Goal: Task Accomplishment & Management: Manage account settings

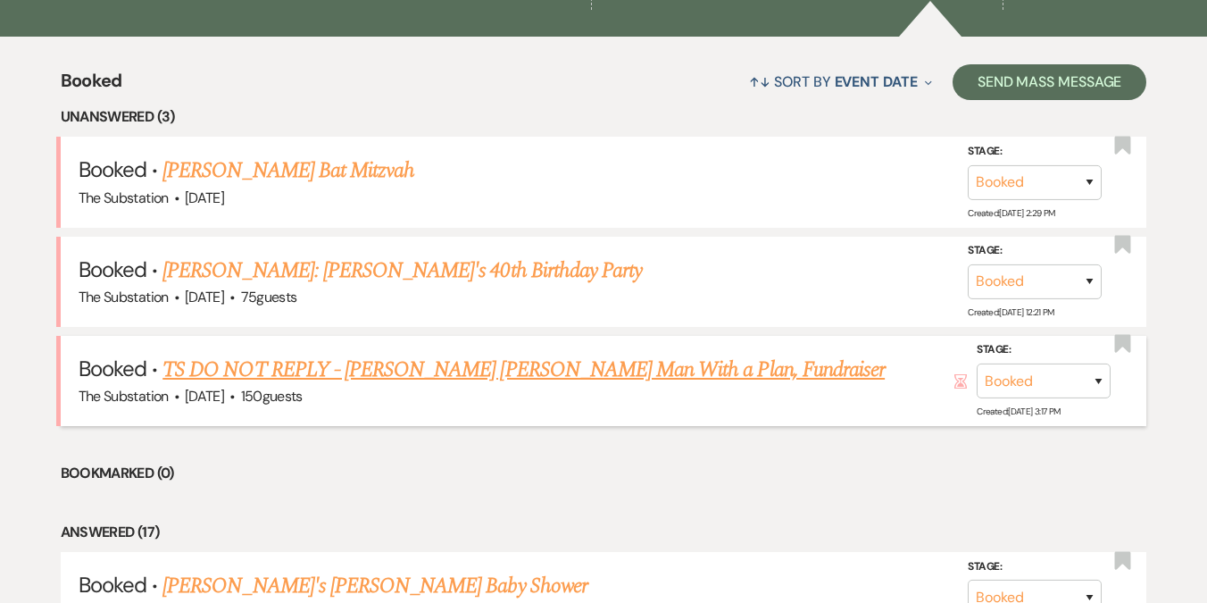
scroll to position [661, 0]
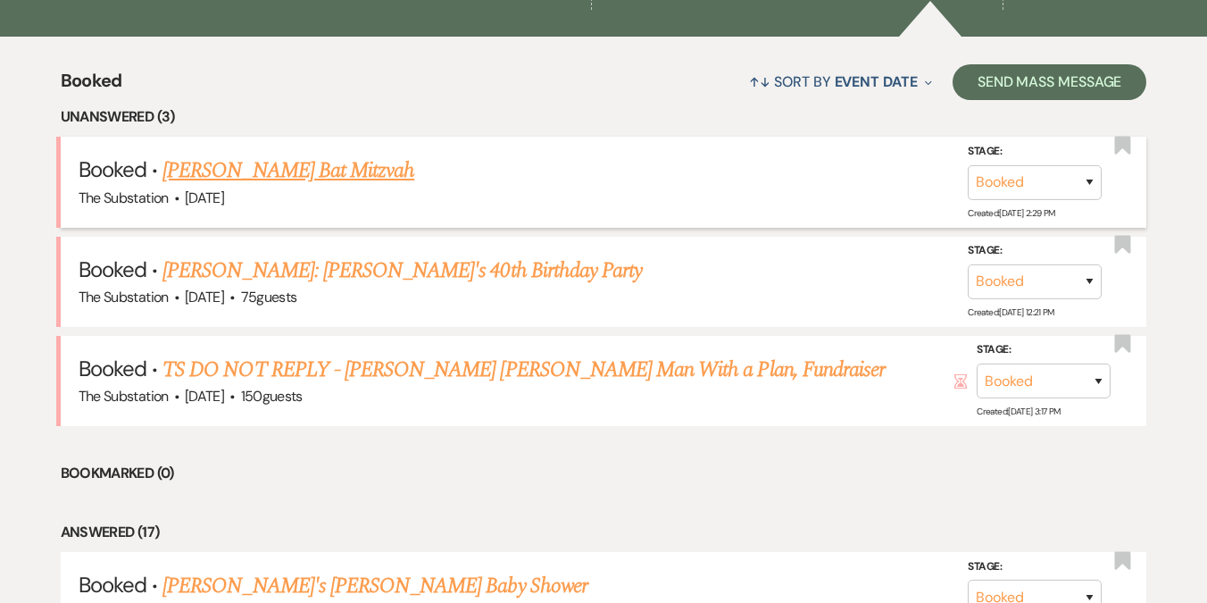
click at [320, 179] on link "[PERSON_NAME] Bat Mitzvah" at bounding box center [288, 170] width 252 height 32
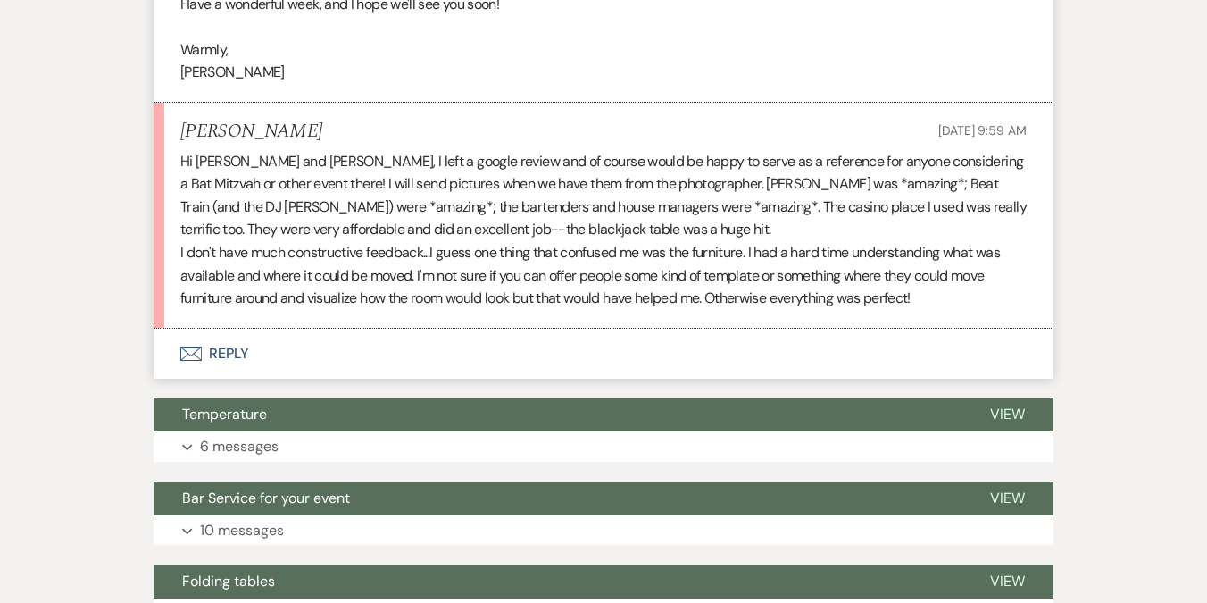
scroll to position [1555, 0]
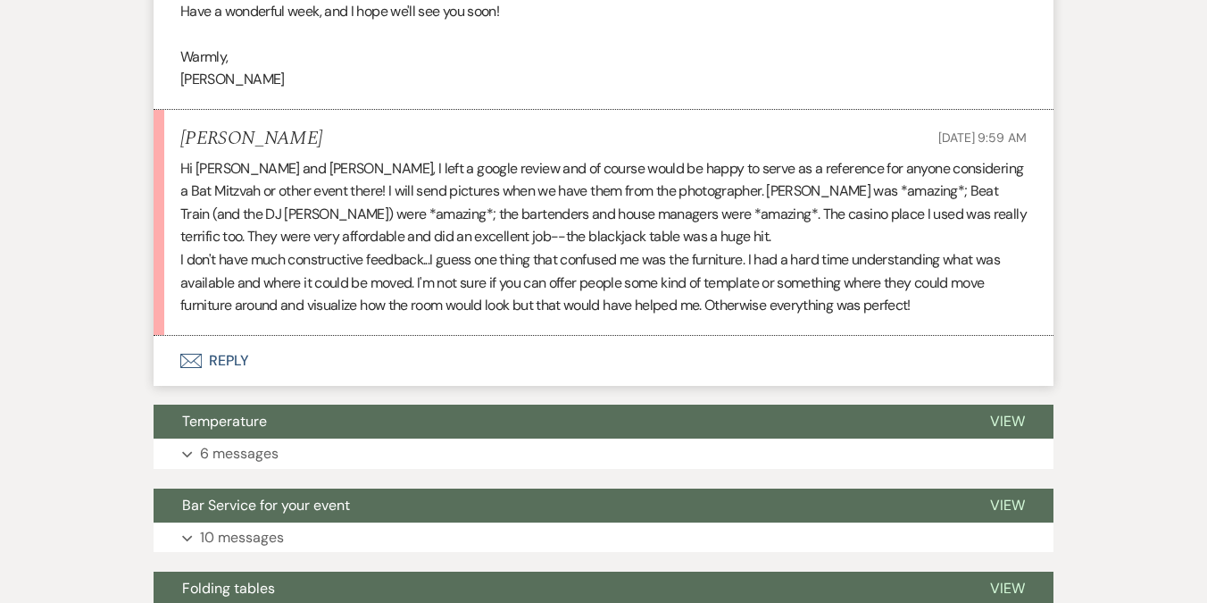
click at [237, 358] on button "Envelope Reply" at bounding box center [604, 361] width 900 height 50
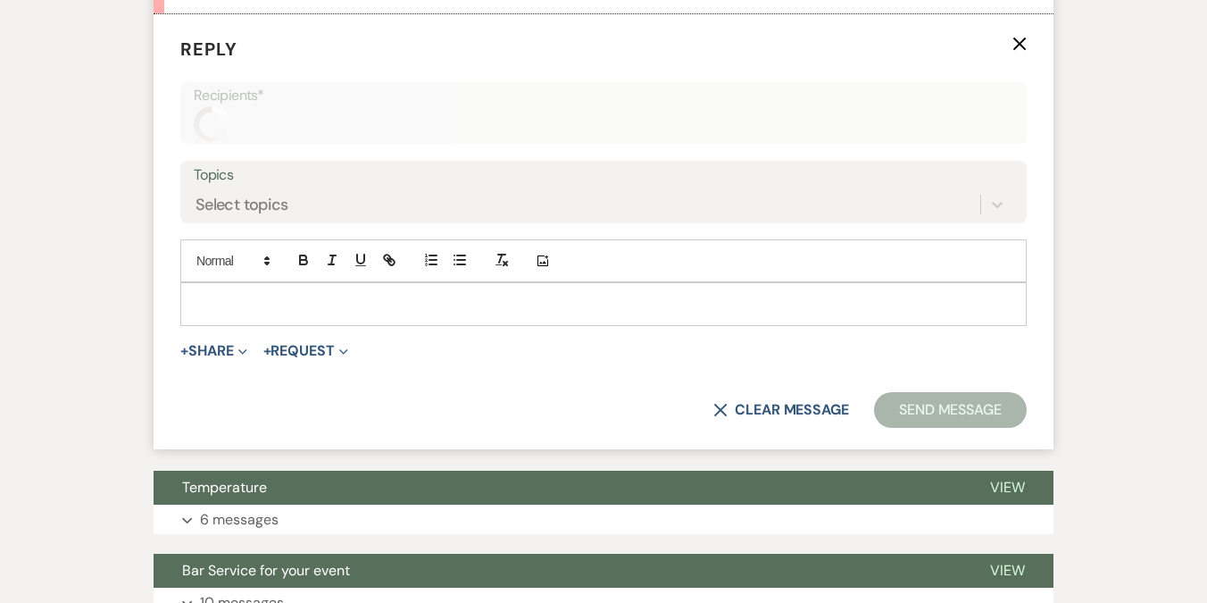
scroll to position [1887, 0]
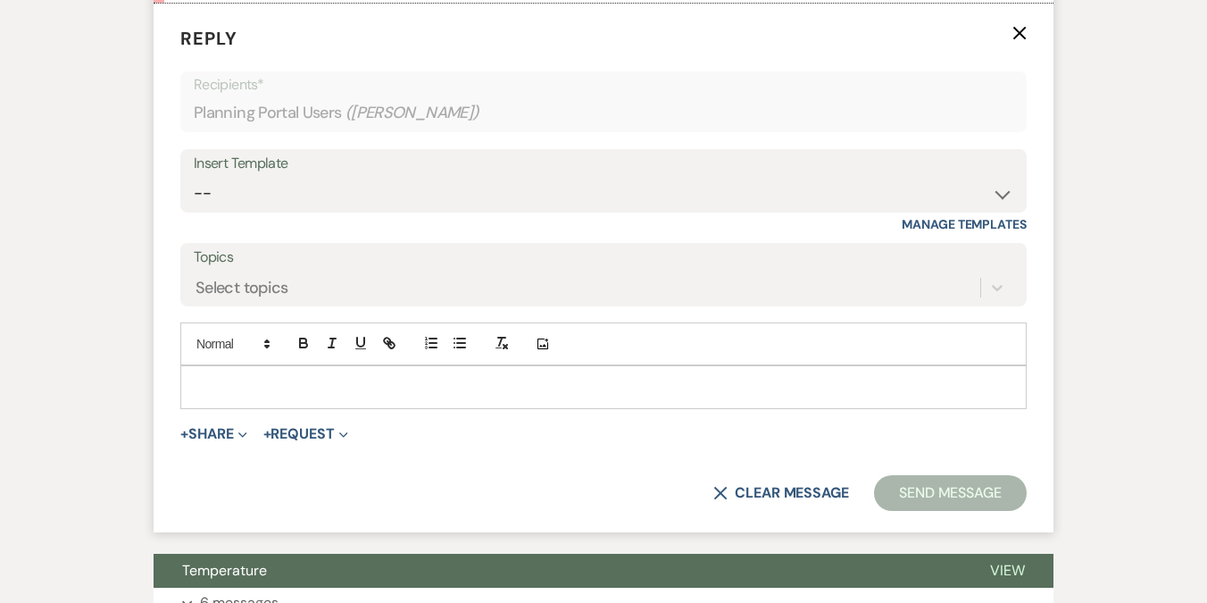
click at [273, 387] on p at bounding box center [604, 387] width 818 height 20
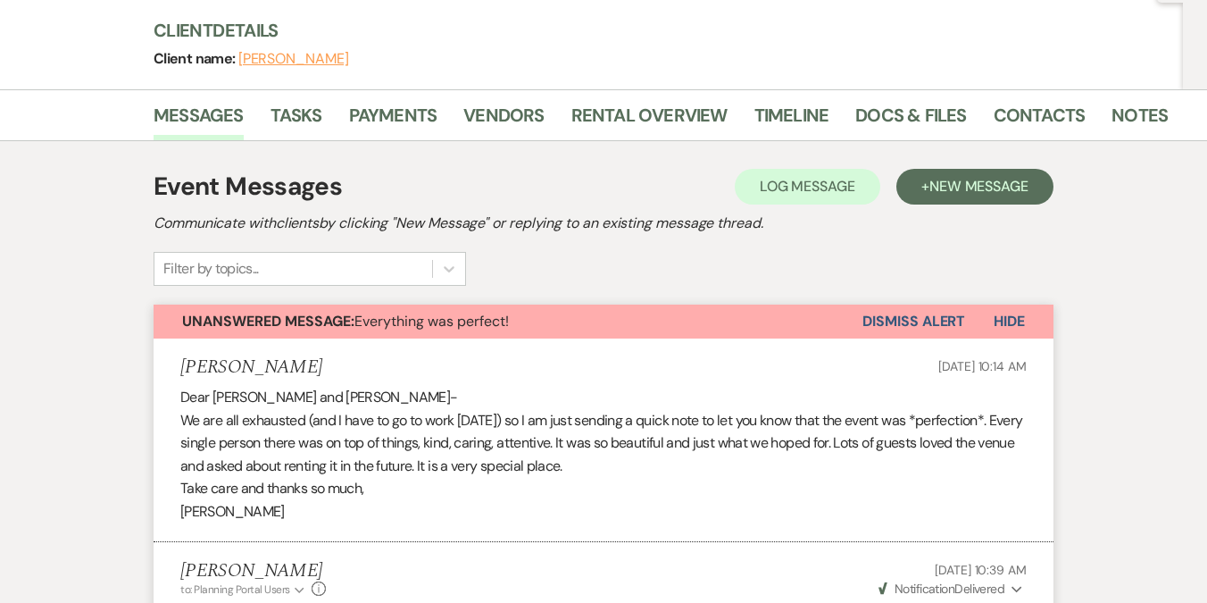
scroll to position [183, 0]
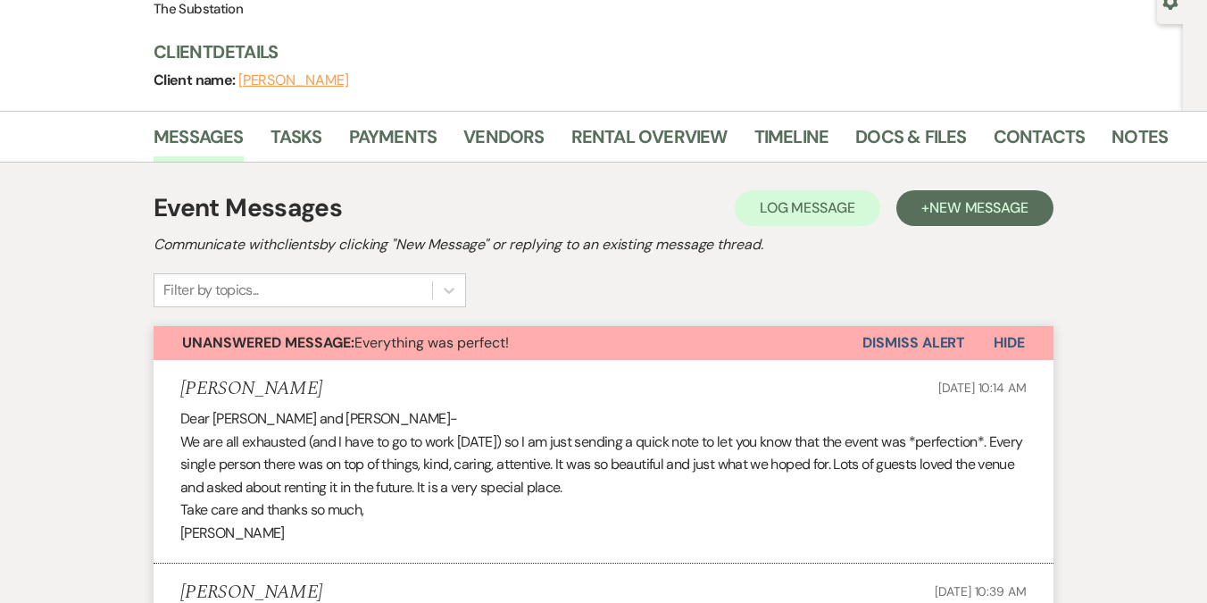
click at [913, 335] on button "Dismiss Alert" at bounding box center [913, 343] width 103 height 34
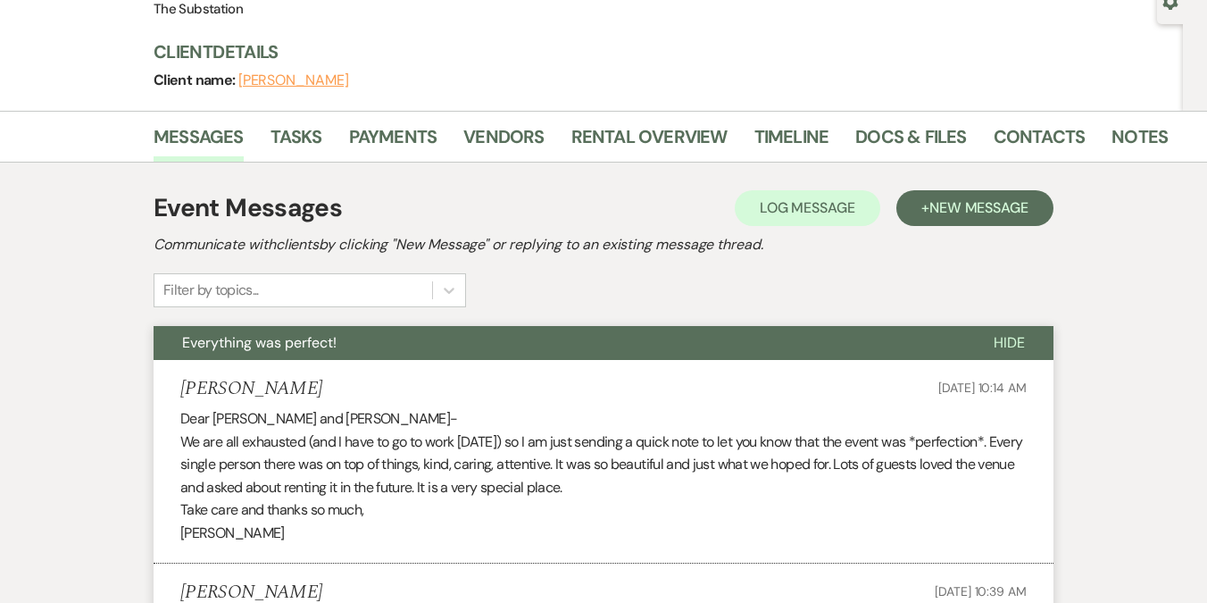
scroll to position [0, 0]
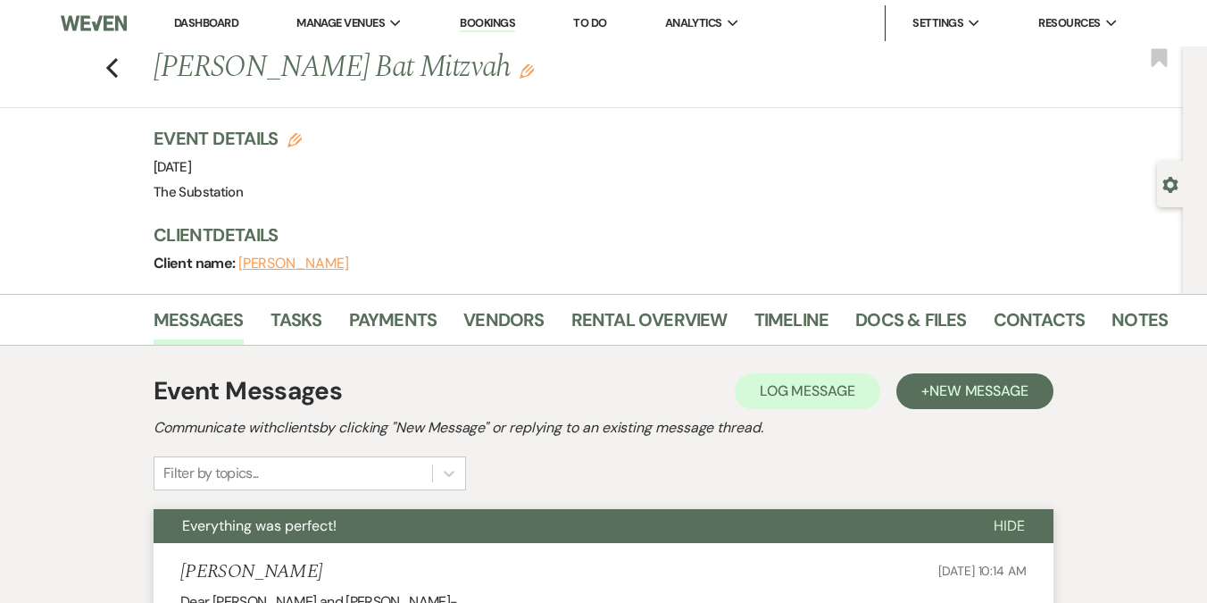
click at [224, 20] on link "Dashboard" at bounding box center [206, 22] width 64 height 15
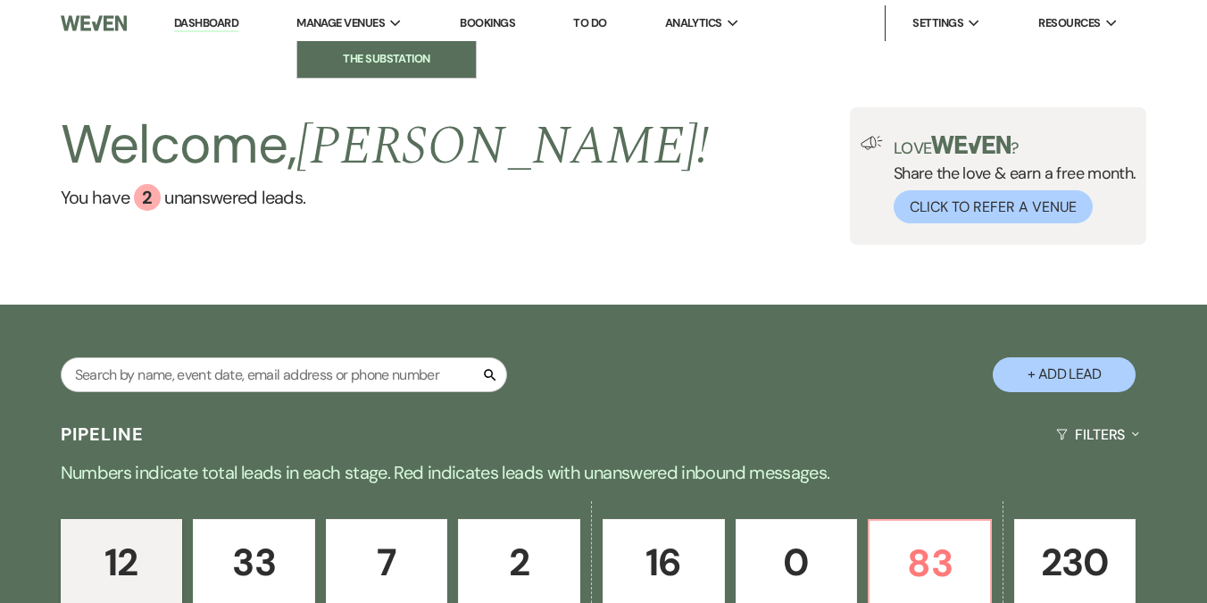
click at [401, 56] on li "The Substation" at bounding box center [386, 59] width 161 height 18
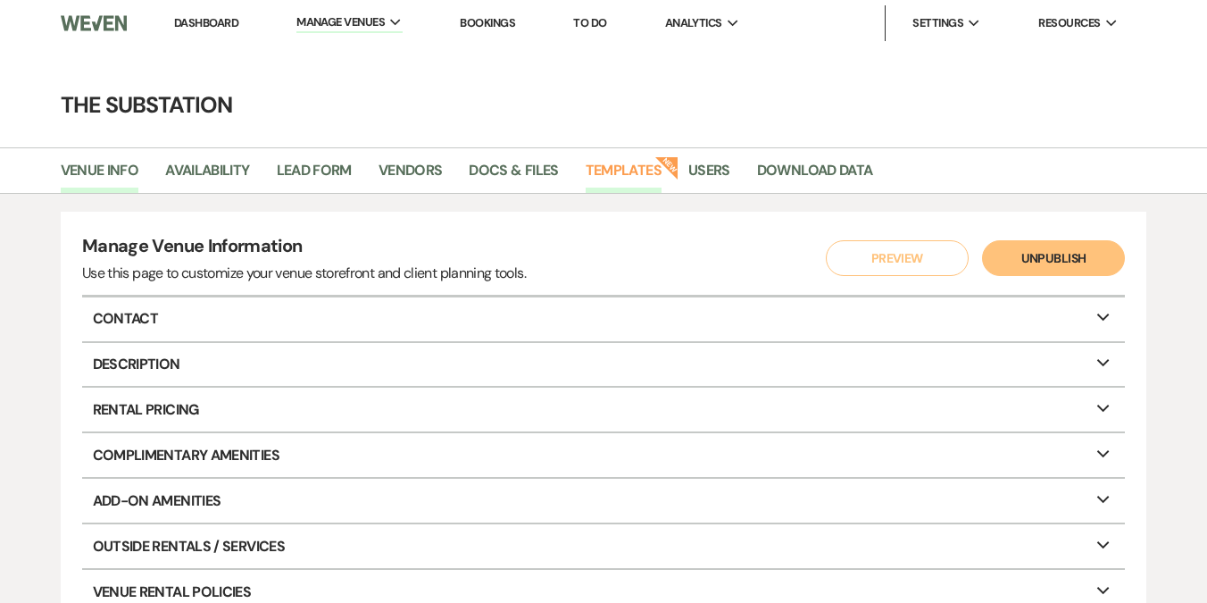
click at [628, 171] on link "Templates" at bounding box center [624, 176] width 76 height 34
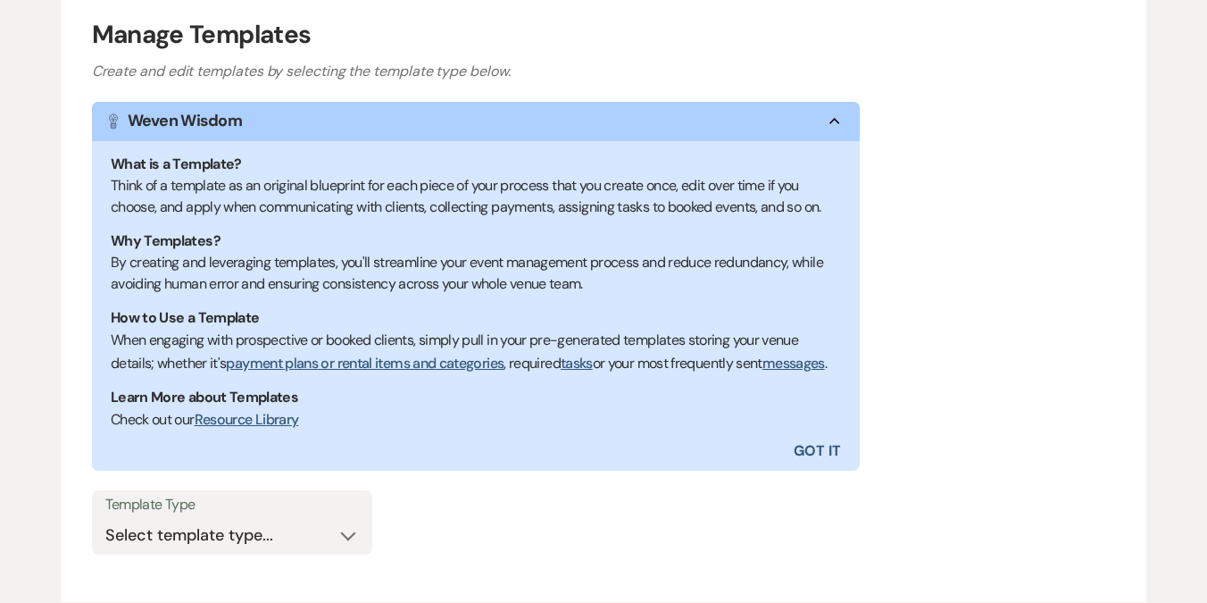
scroll to position [380, 0]
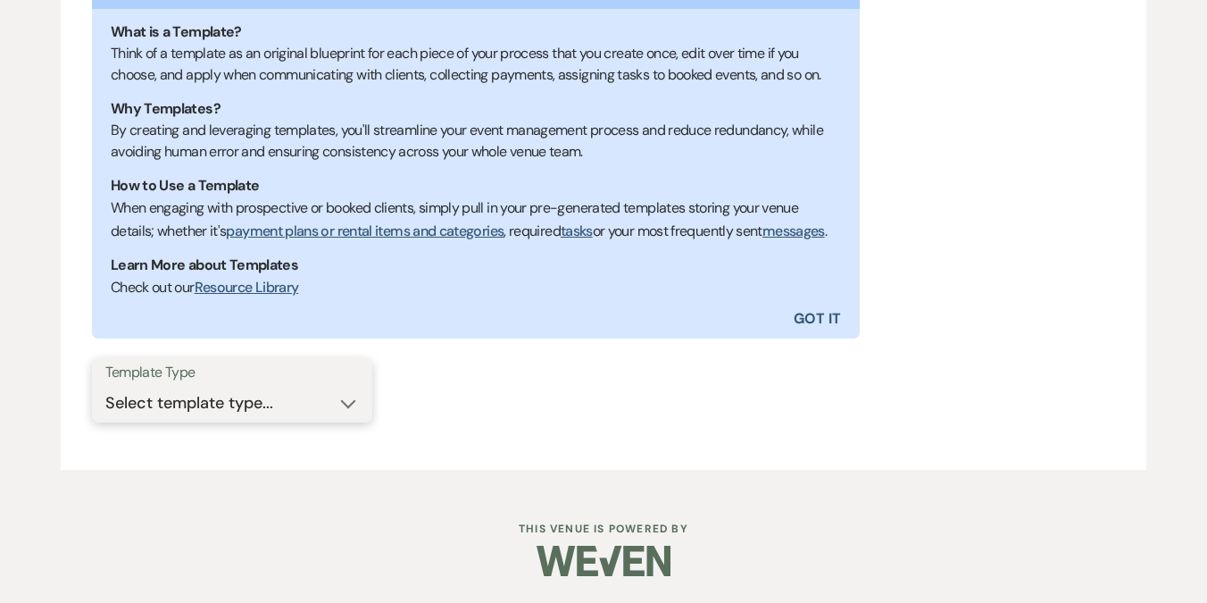
click at [303, 417] on select "Select template type... Task List Message Templates Payment Plan Inventory Item…" at bounding box center [232, 403] width 254 height 35
click at [105, 386] on select "Select template type... Task List Message Templates Payment Plan Inventory Item…" at bounding box center [232, 403] width 254 height 35
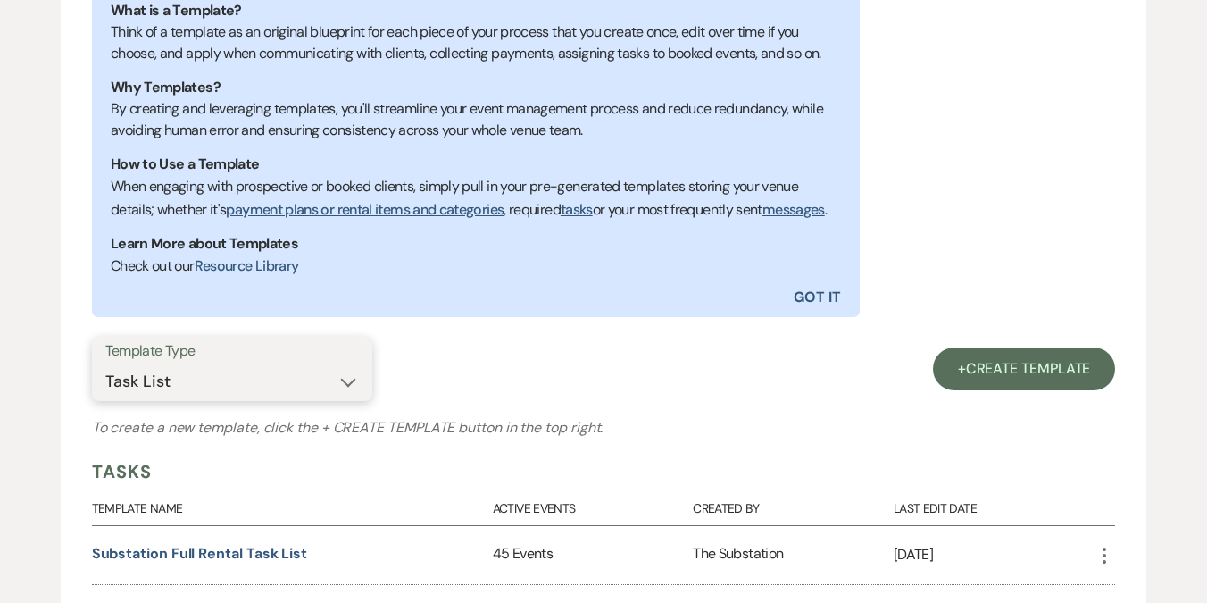
click at [287, 399] on select "Select template type... Task List Message Templates Payment Plan Inventory Item…" at bounding box center [232, 381] width 254 height 35
select select "Message Templates"
click at [105, 386] on select "Select template type... Task List Message Templates Payment Plan Inventory Item…" at bounding box center [232, 381] width 254 height 35
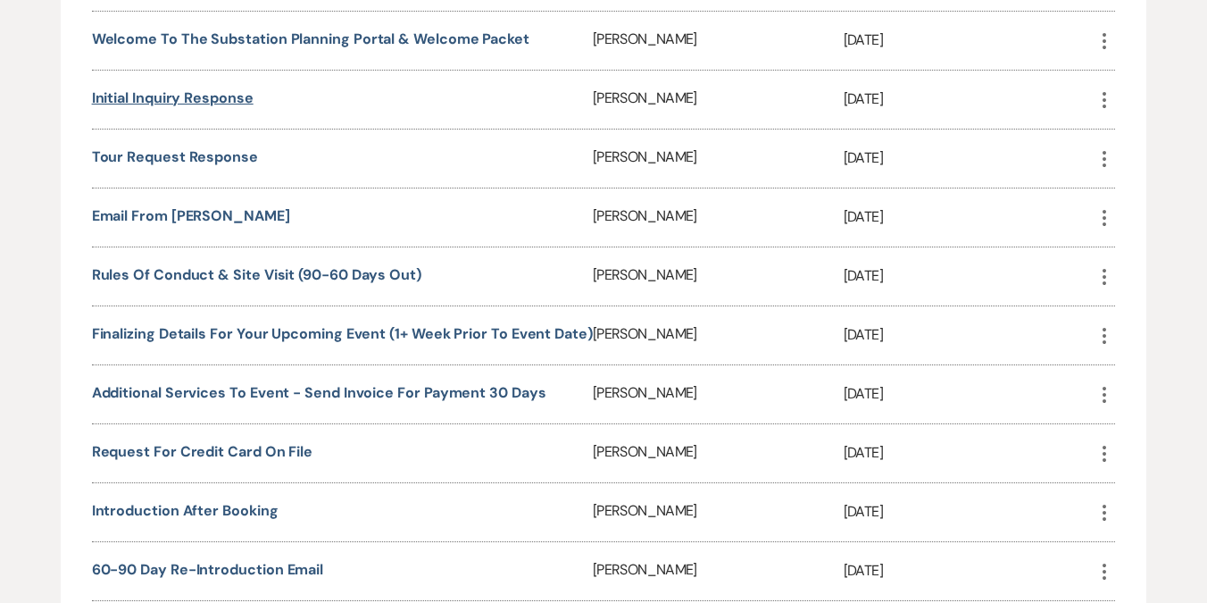
scroll to position [1074, 0]
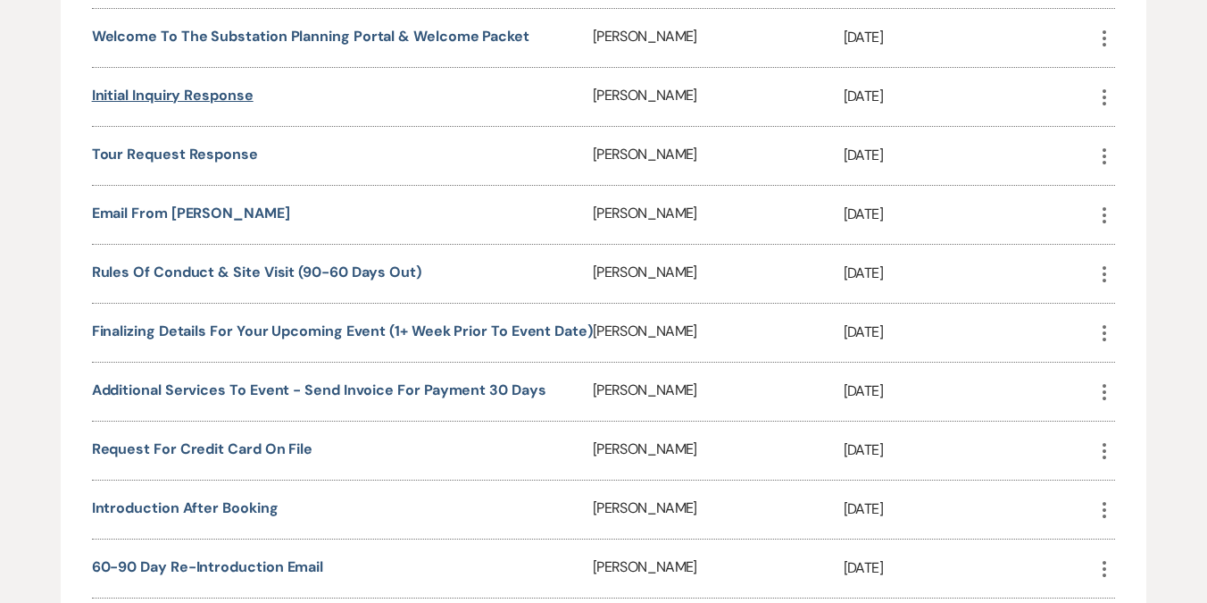
click at [201, 104] on link "Initial Inquiry Response" at bounding box center [173, 95] width 162 height 19
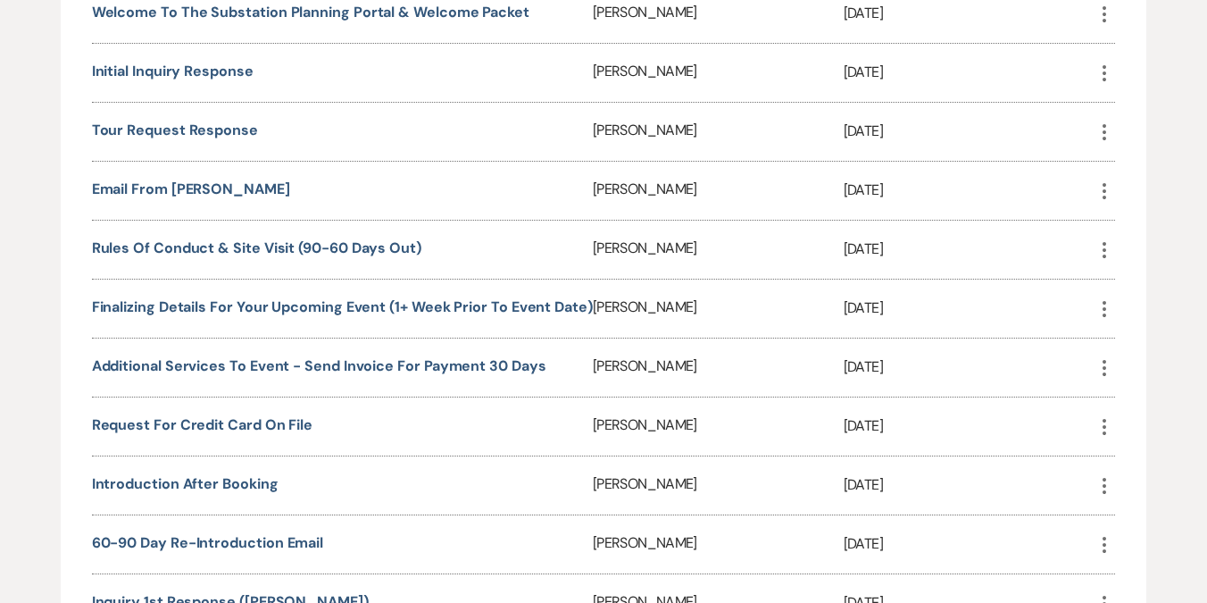
scroll to position [1102, 0]
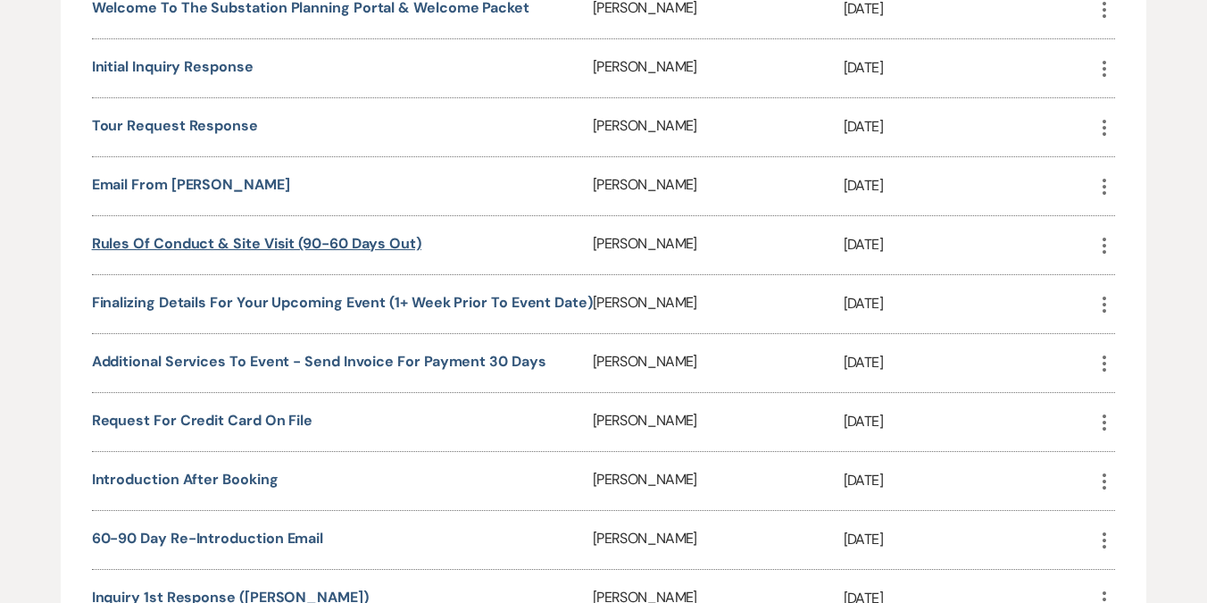
click at [194, 253] on link "Rules of Conduct & Site Visit (90-60 days out)" at bounding box center [256, 243] width 329 height 19
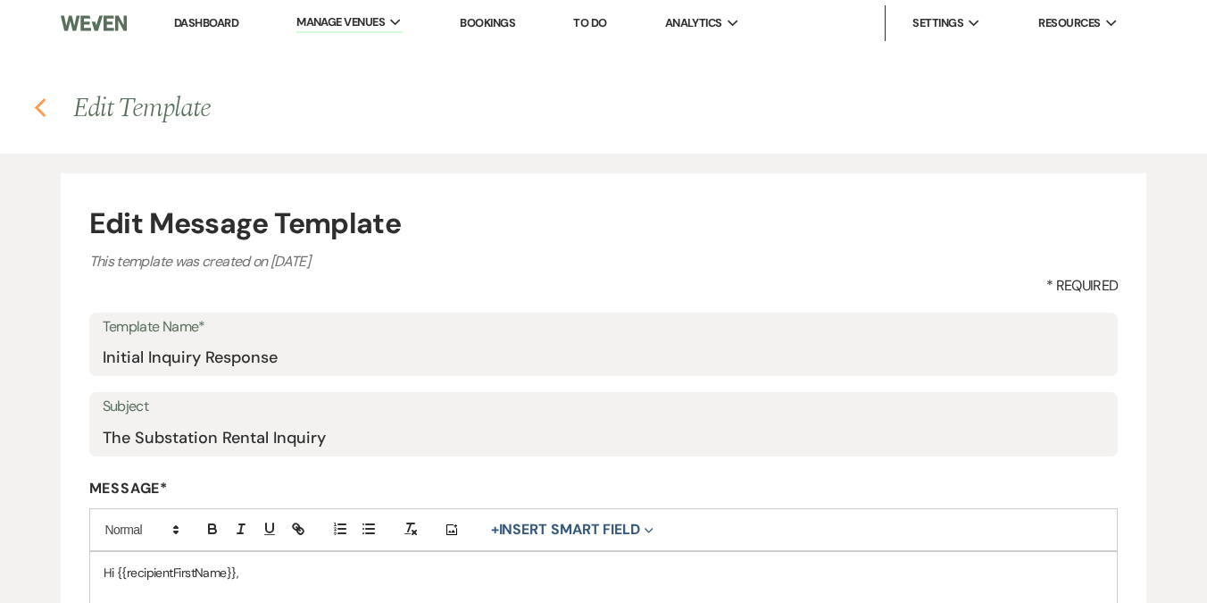
click at [42, 105] on icon "Previous" at bounding box center [40, 107] width 13 height 21
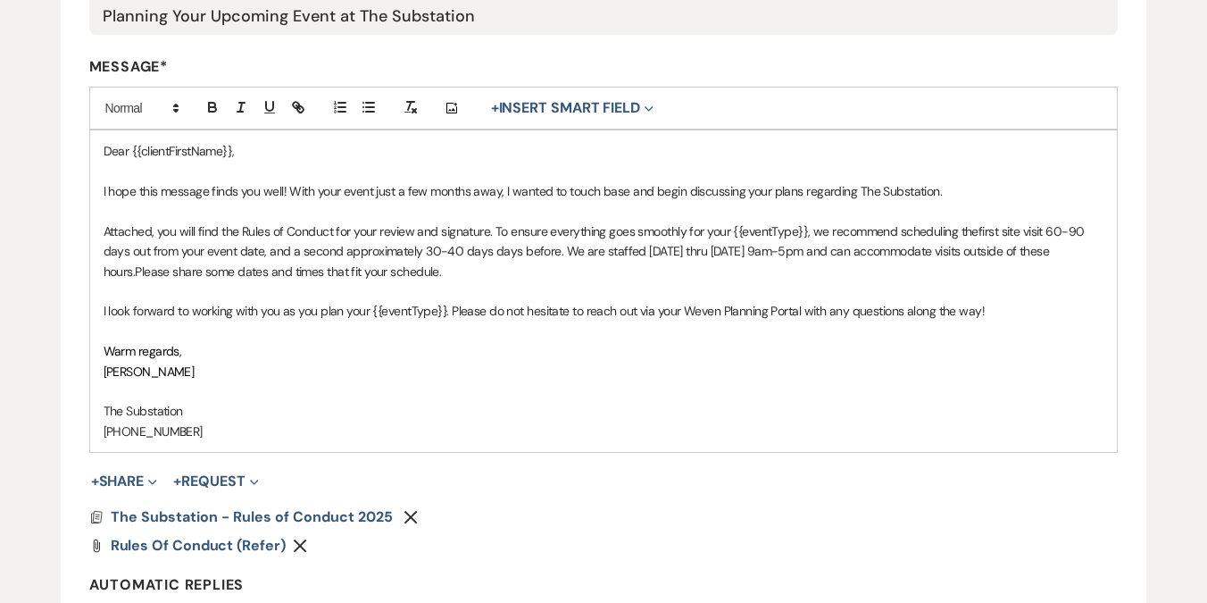
scroll to position [424, 0]
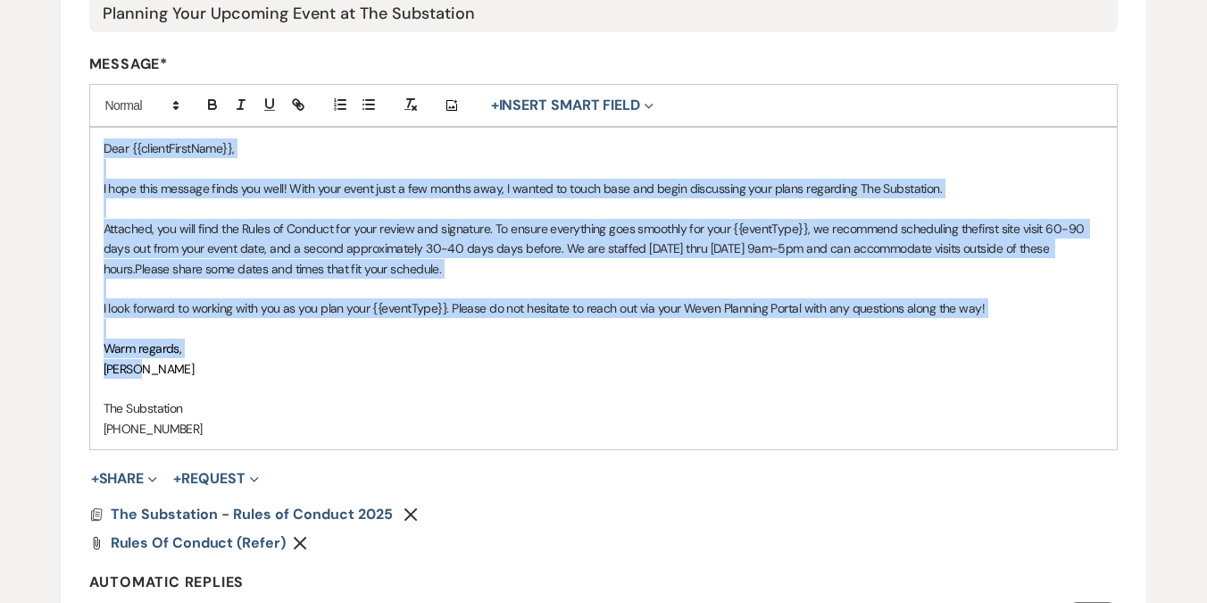
drag, startPoint x: 101, startPoint y: 147, endPoint x: 189, endPoint y: 369, distance: 238.4
click at [189, 369] on div "Dear {{clientFirstName}}, I hope this message finds you well! With your event j…" at bounding box center [603, 288] width 1027 height 321
copy div "Dear {{clientFirstName}}, I hope this message finds you well! With your event j…"
